Goal: Complete application form

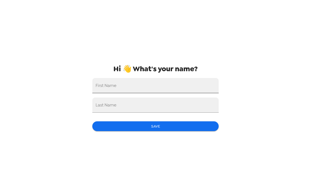
click at [119, 87] on input "First Name" at bounding box center [155, 85] width 127 height 15
type input "Ena"
type input "[PERSON_NAME]"
click at [137, 126] on button "Save" at bounding box center [155, 126] width 127 height 10
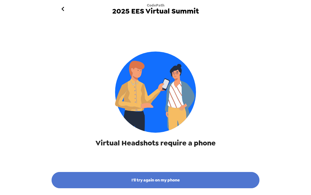
click at [163, 181] on button "I'll try again on my phone" at bounding box center [156, 180] width 208 height 16
